Goal: Find specific page/section: Find specific page/section

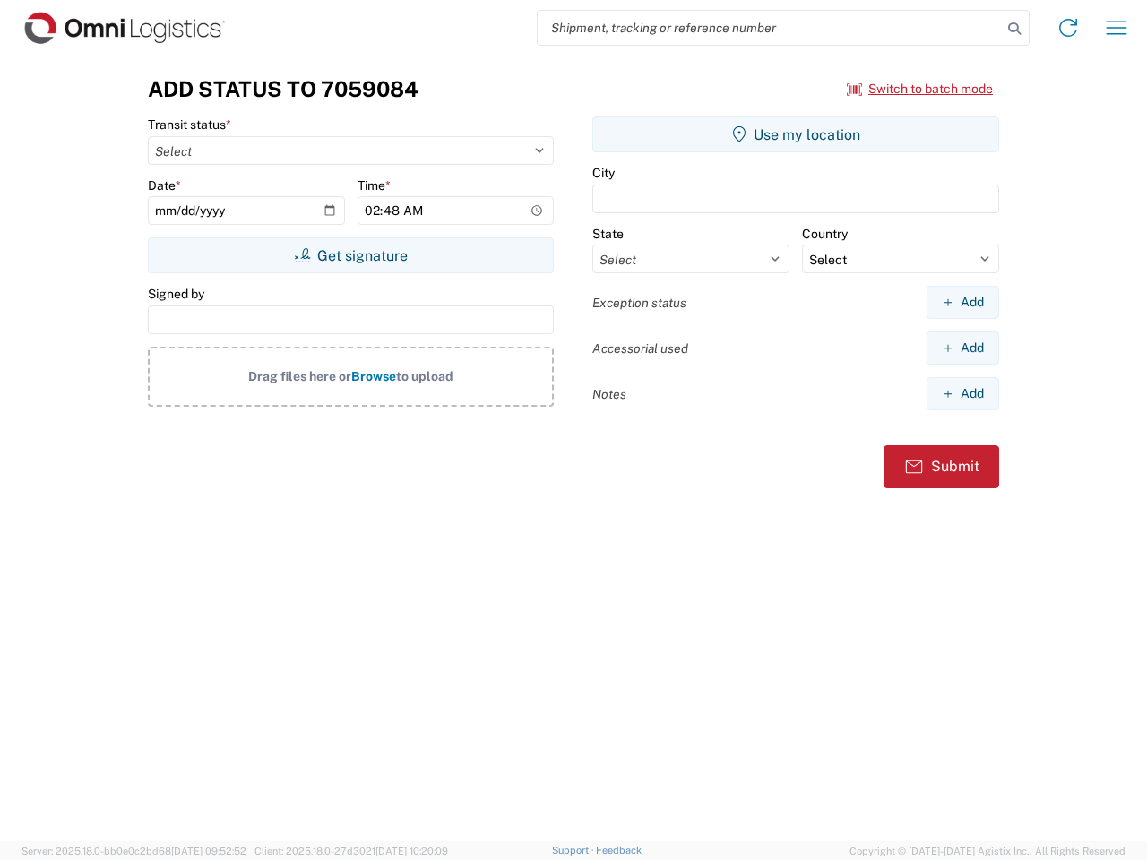
click at [770, 28] on input "search" at bounding box center [770, 28] width 464 height 34
click at [1015, 29] on icon at bounding box center [1014, 28] width 25 height 25
click at [1068, 28] on icon at bounding box center [1068, 27] width 29 height 29
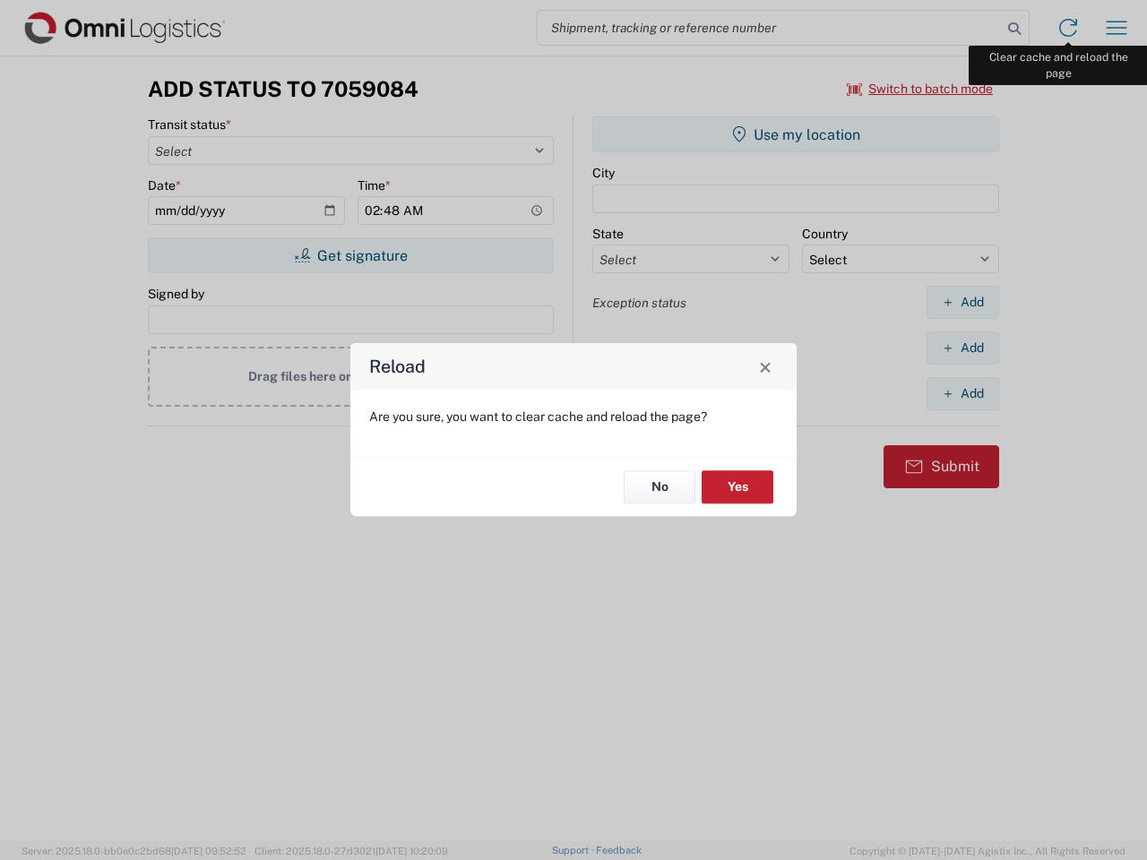
click at [1117, 28] on div "Reload Are you sure, you want to clear cache and reload the page? No Yes" at bounding box center [573, 430] width 1147 height 860
click at [920, 89] on div "Reload Are you sure, you want to clear cache and reload the page? No Yes" at bounding box center [573, 430] width 1147 height 860
click at [350, 255] on div "Reload Are you sure, you want to clear cache and reload the page? No Yes" at bounding box center [573, 430] width 1147 height 860
click at [796, 134] on div "Reload Are you sure, you want to clear cache and reload the page? No Yes" at bounding box center [573, 430] width 1147 height 860
click at [963, 302] on div "Reload Are you sure, you want to clear cache and reload the page? No Yes" at bounding box center [573, 430] width 1147 height 860
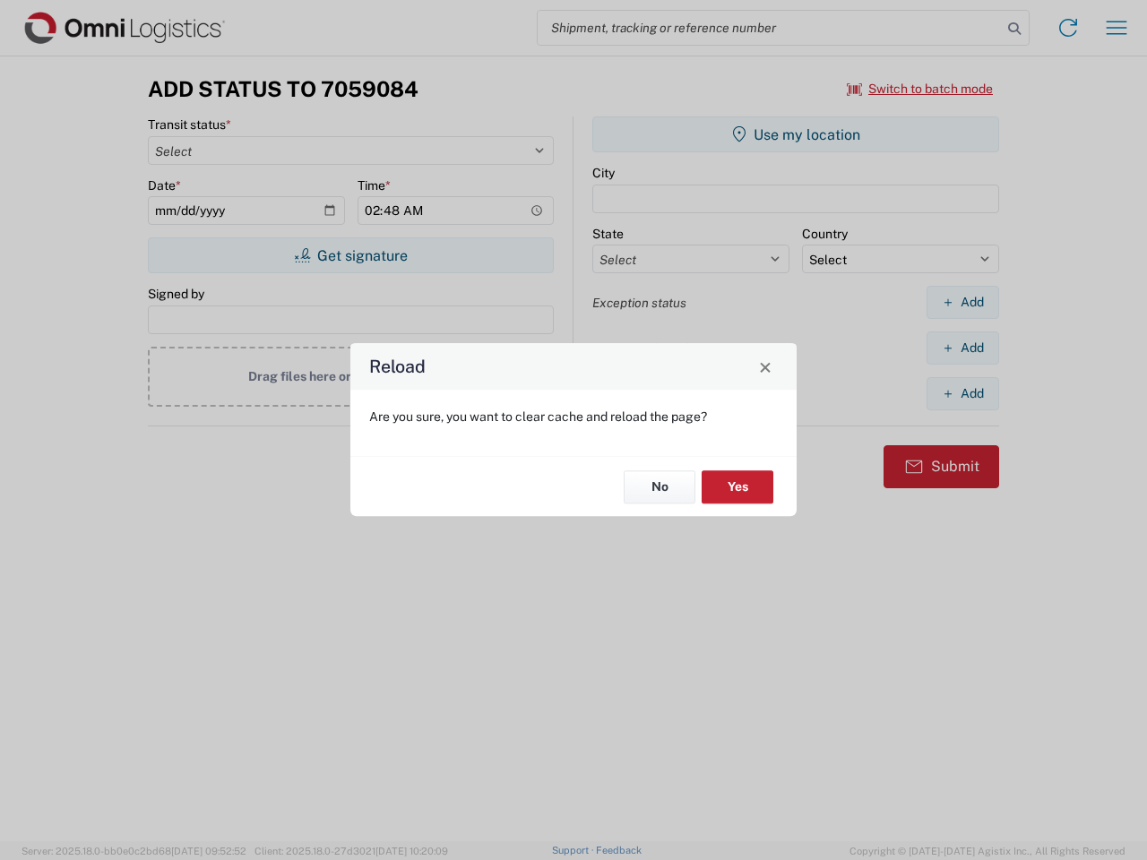
click at [963, 348] on div "Reload Are you sure, you want to clear cache and reload the page? No Yes" at bounding box center [573, 430] width 1147 height 860
click at [963, 393] on div "Reload Are you sure, you want to clear cache and reload the page? No Yes" at bounding box center [573, 430] width 1147 height 860
